Goal: Navigation & Orientation: Find specific page/section

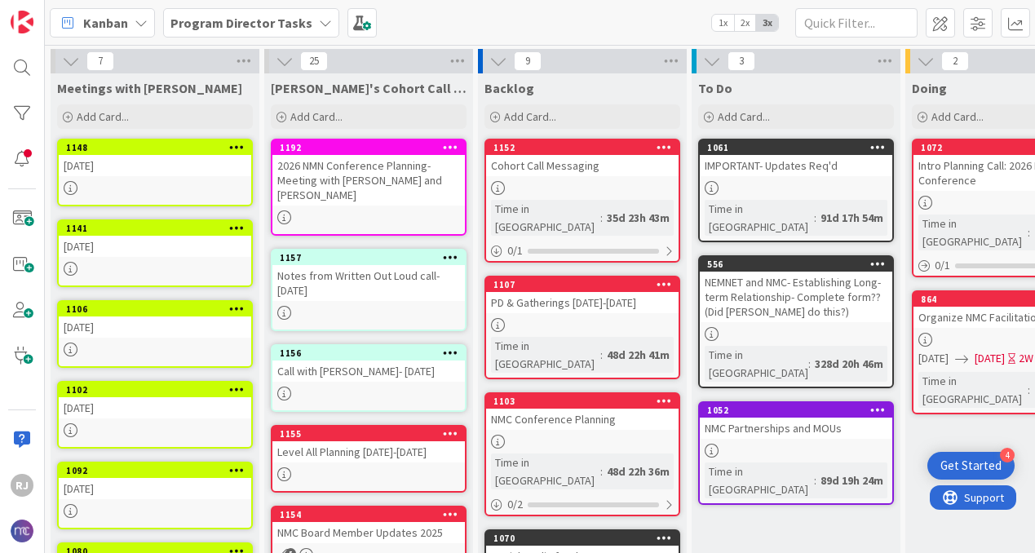
click at [263, 20] on b "Program Director Tasks" at bounding box center [241, 23] width 142 height 16
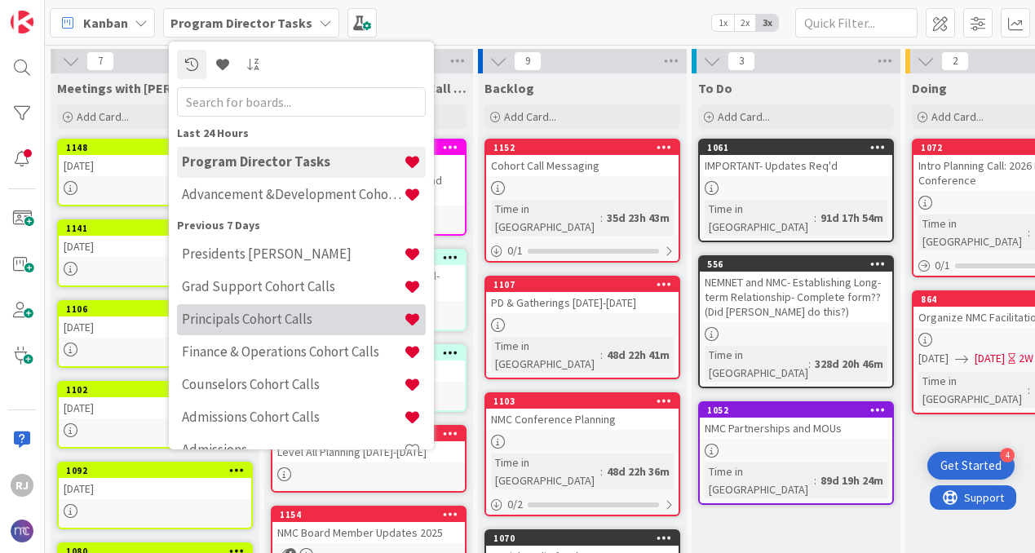
click at [236, 316] on h4 "Principals Cohort Calls" at bounding box center [293, 319] width 222 height 16
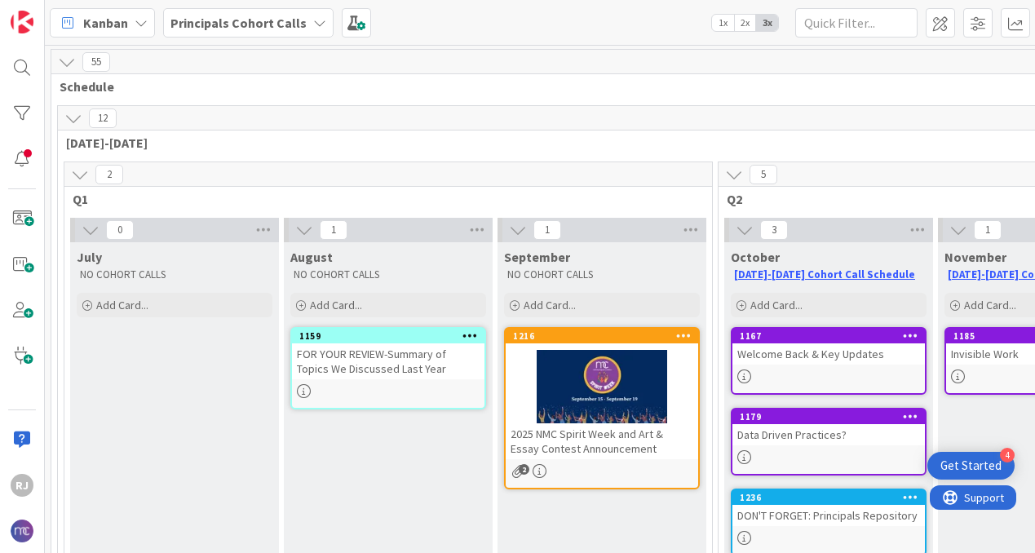
click at [267, 22] on b "Principals Cohort Calls" at bounding box center [238, 23] width 136 height 16
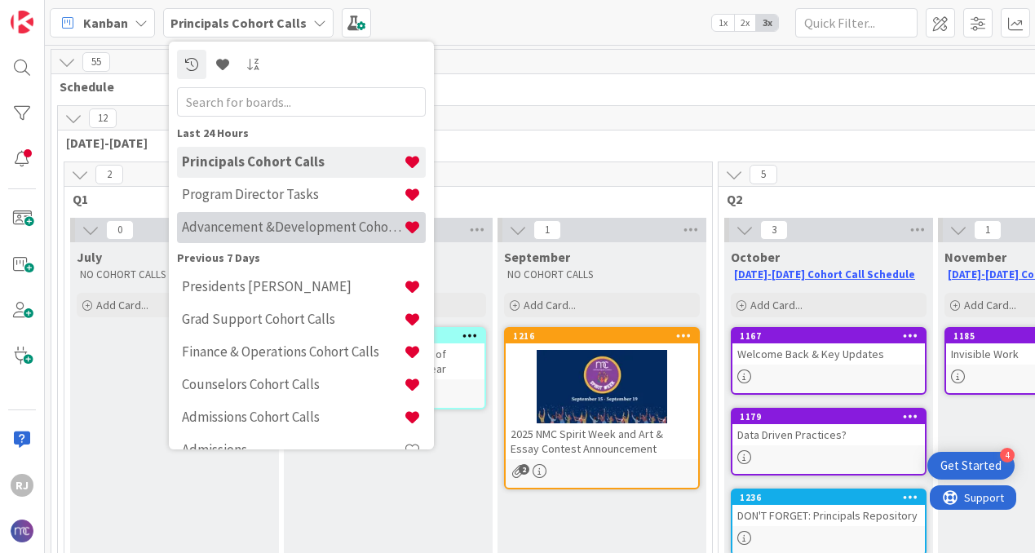
click at [259, 228] on h4 "Advancement &Development Cohort Calls" at bounding box center [293, 227] width 222 height 16
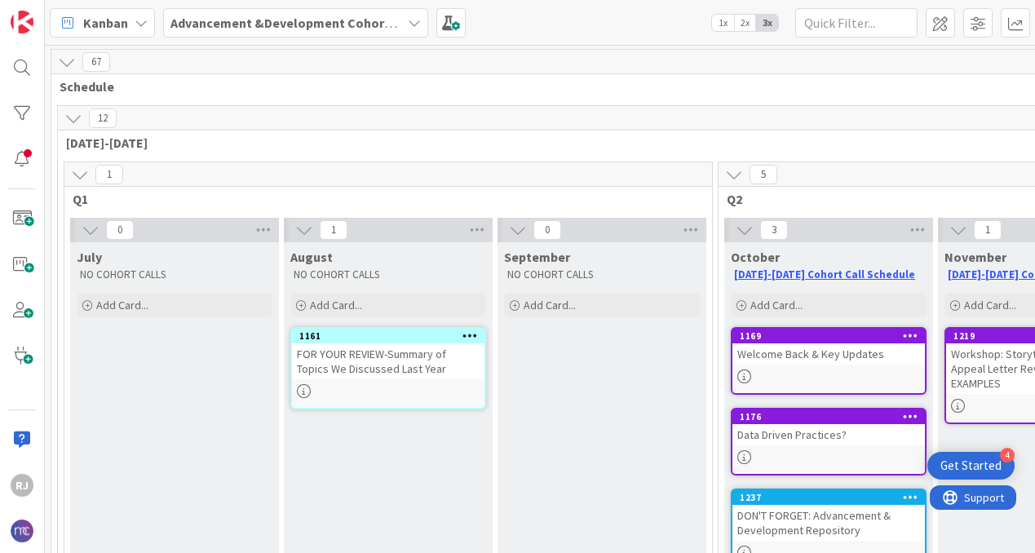
click at [399, 23] on b "Advancement &Development Cohort Calls" at bounding box center [296, 23] width 252 height 16
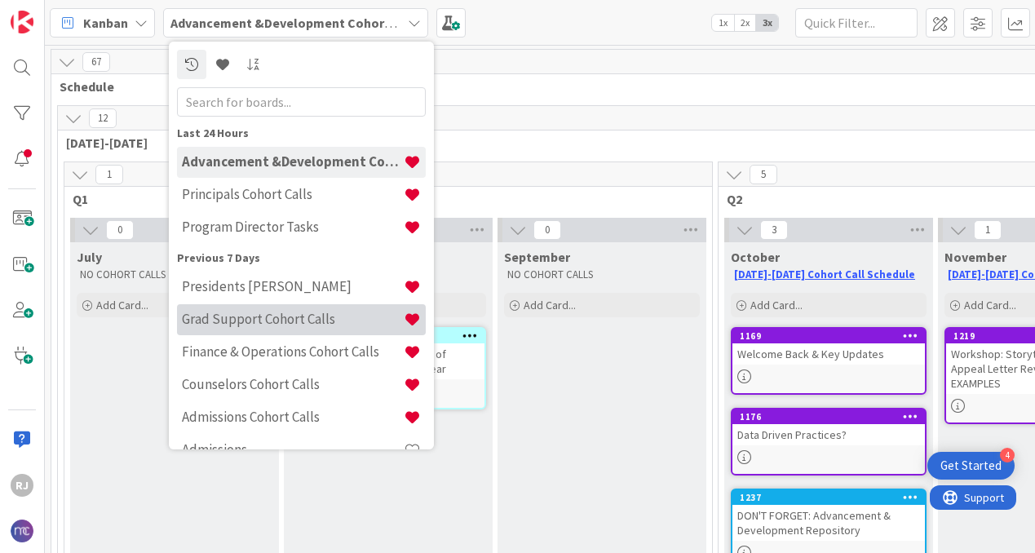
click at [281, 328] on div "Grad Support Cohort Calls" at bounding box center [301, 319] width 249 height 31
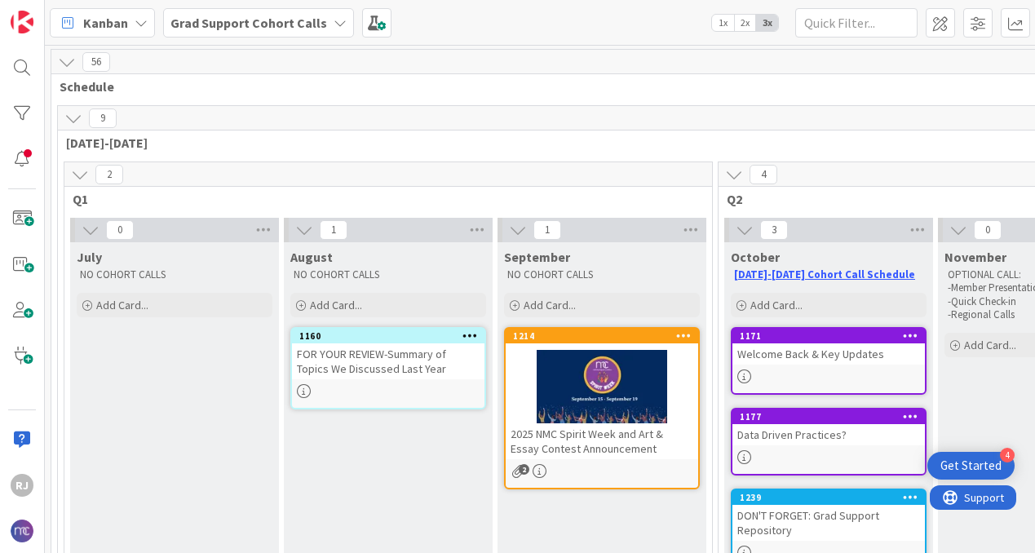
click at [200, 16] on b "Grad Support Cohort Calls" at bounding box center [248, 23] width 157 height 16
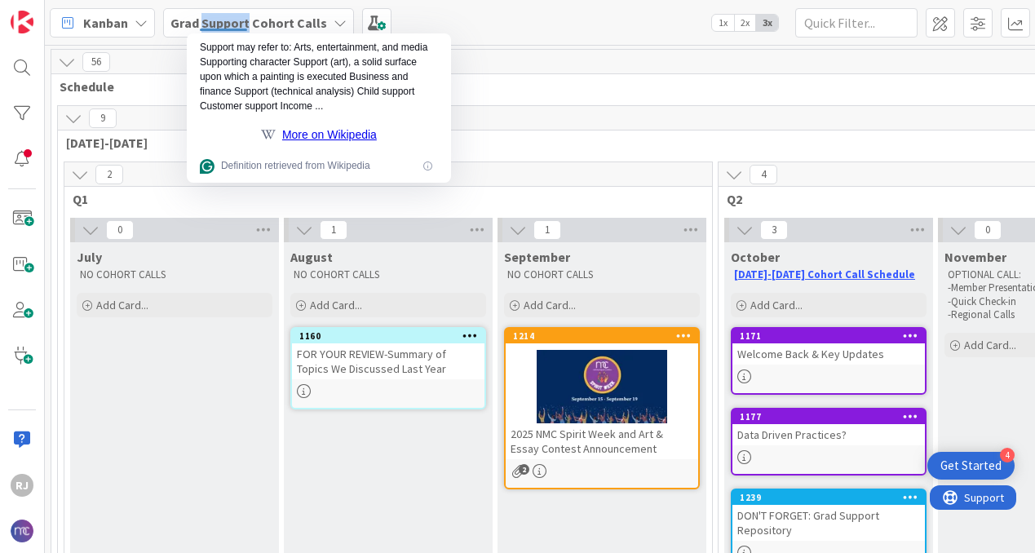
click at [200, 16] on b "Grad Support Cohort Calls" at bounding box center [248, 23] width 157 height 16
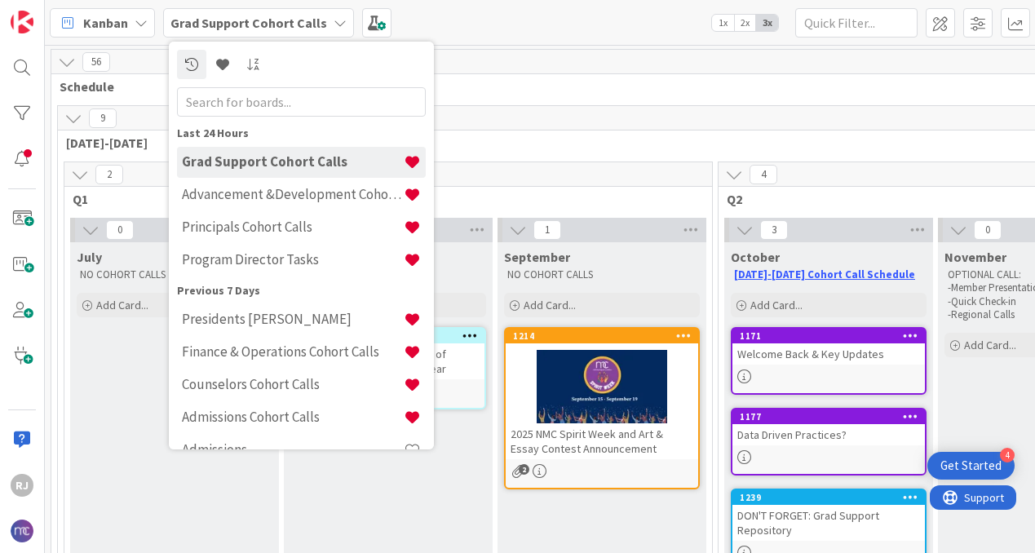
click at [192, 18] on b "Grad Support Cohort Calls" at bounding box center [248, 23] width 157 height 16
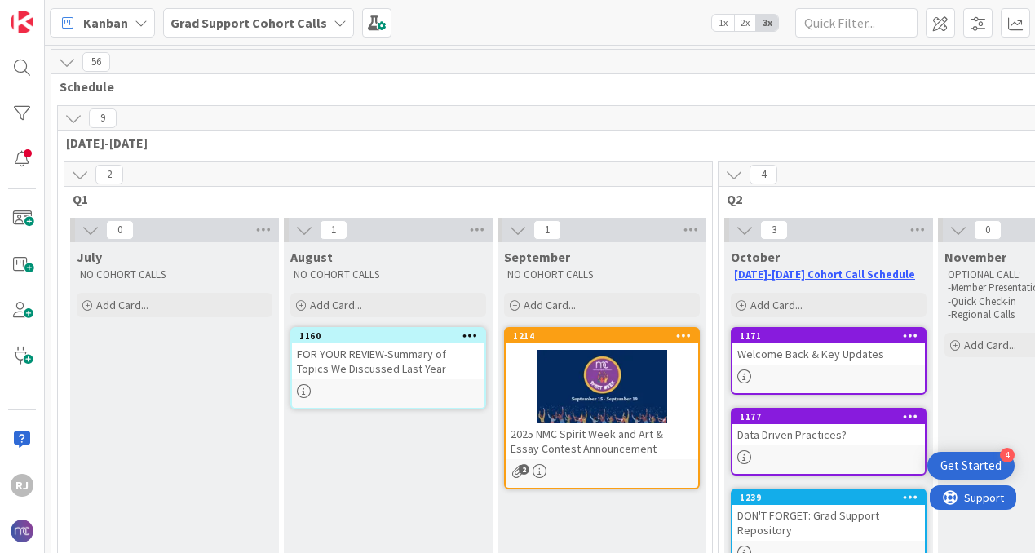
click at [192, 18] on b "Grad Support Cohort Calls" at bounding box center [248, 23] width 157 height 16
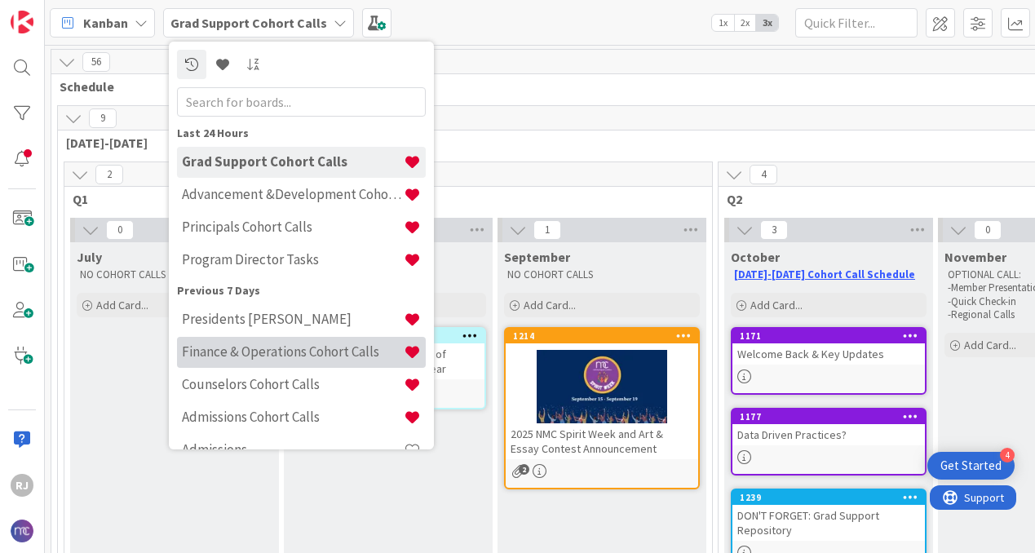
click at [256, 347] on h4 "Finance & Operations Cohort Calls" at bounding box center [293, 351] width 222 height 16
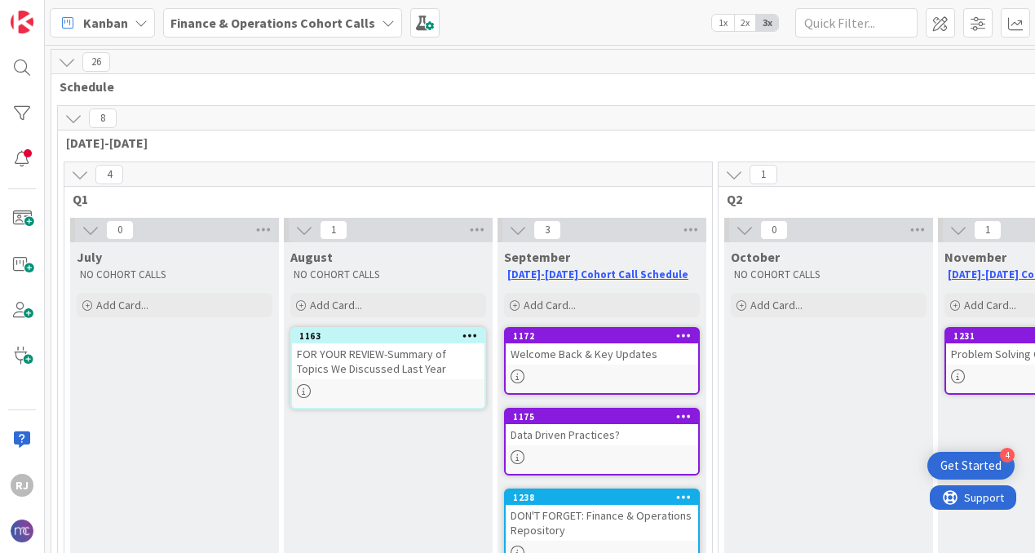
click at [260, 24] on b "Finance & Operations Cohort Calls" at bounding box center [272, 23] width 205 height 16
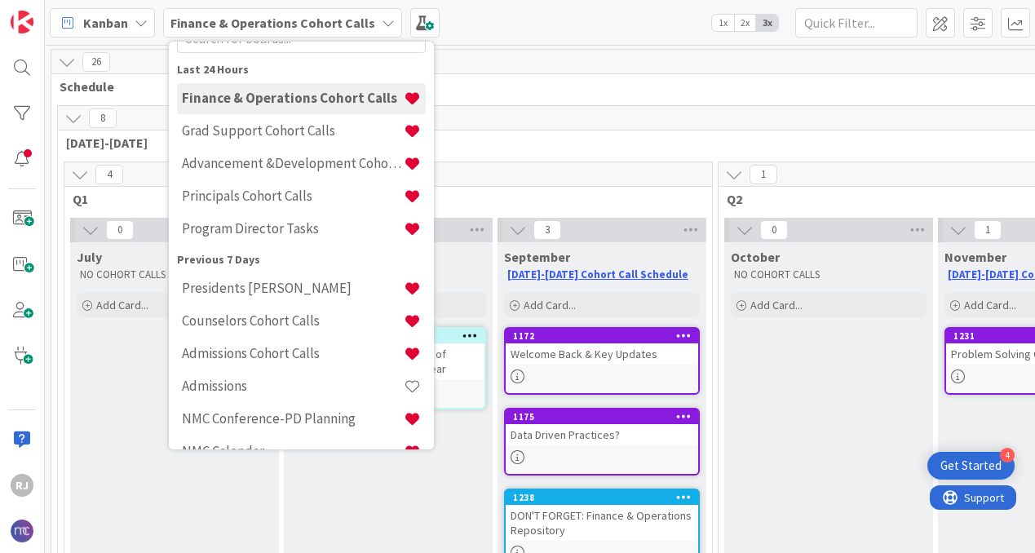
scroll to position [70, 0]
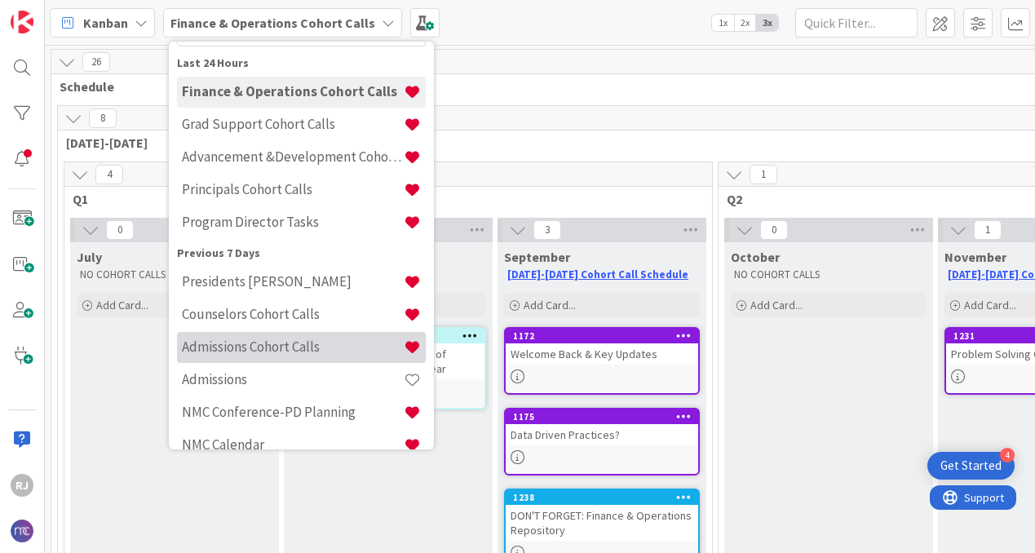
click at [239, 351] on h4 "Admissions Cohort Calls" at bounding box center [293, 346] width 222 height 16
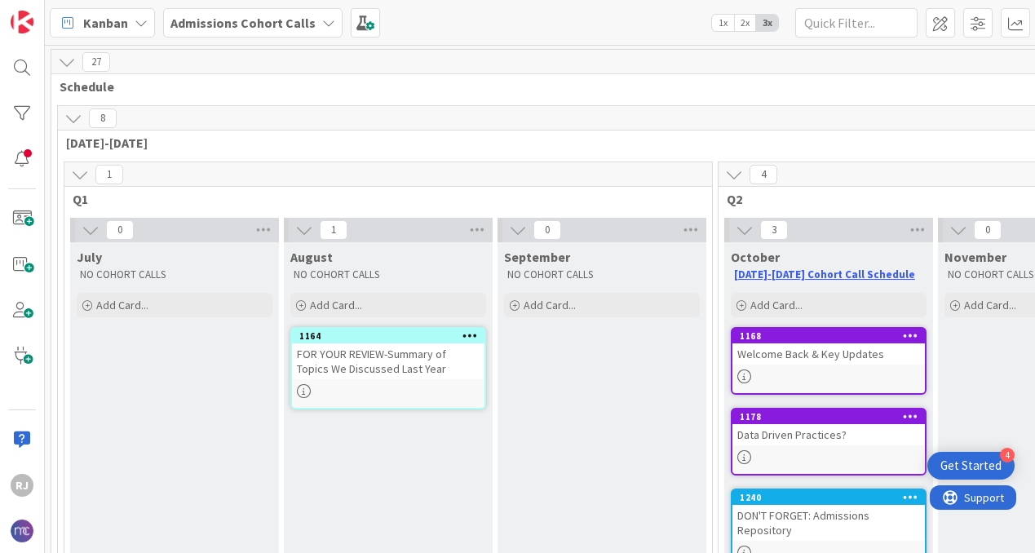
click at [213, 24] on b "Admissions Cohort Calls" at bounding box center [242, 23] width 145 height 16
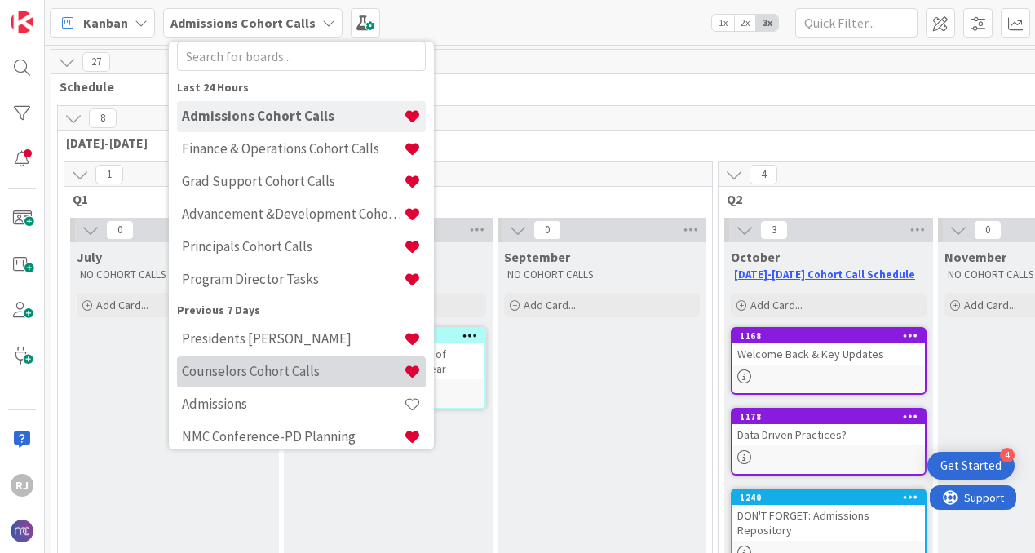
click at [251, 371] on h4 "Counselors Cohort Calls" at bounding box center [293, 371] width 222 height 16
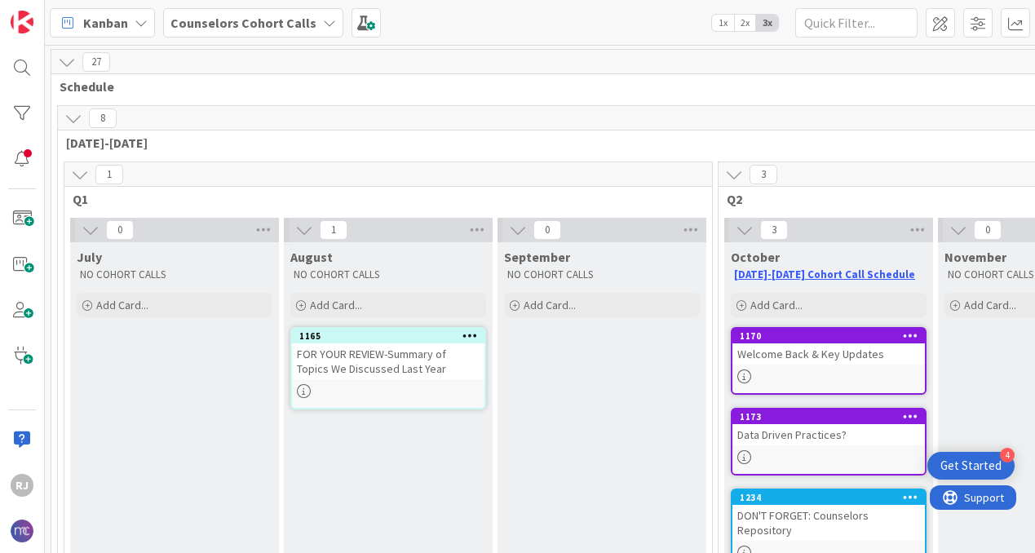
click at [205, 24] on b "Counselors Cohort Calls" at bounding box center [243, 23] width 146 height 16
